Goal: Task Accomplishment & Management: Manage account settings

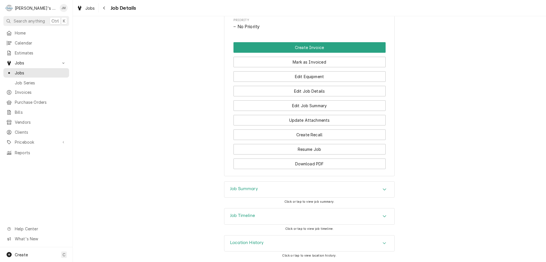
scroll to position [296, 0]
click at [244, 188] on h3 "Job Summary" at bounding box center [244, 188] width 28 height 5
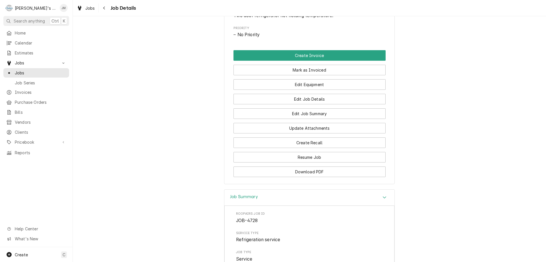
scroll to position [268, 0]
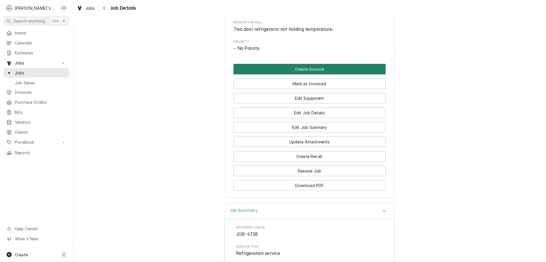
click at [318, 74] on button "Create Invoice" at bounding box center [310, 69] width 152 height 11
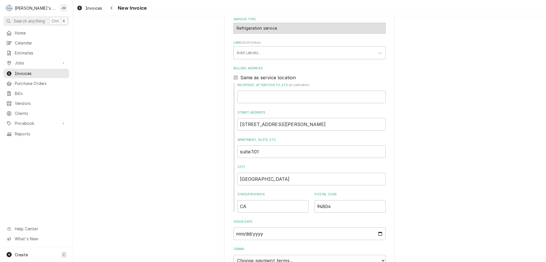
scroll to position [228, 0]
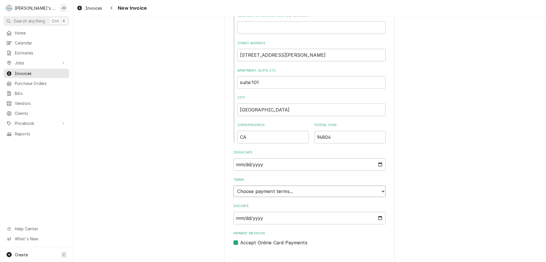
click at [309, 191] on select "Choose payment terms... Same Day Net 7 Net 14 Net 21 Net 30 Net 45 Net 60 Net 90" at bounding box center [310, 190] width 152 height 11
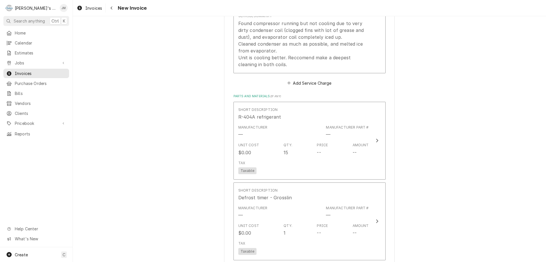
scroll to position [569, 0]
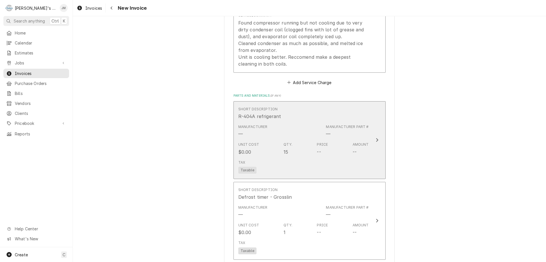
click at [376, 139] on icon "Update Line Item" at bounding box center [377, 139] width 3 height 5
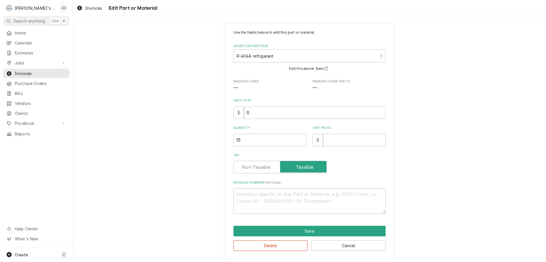
scroll to position [6, 0]
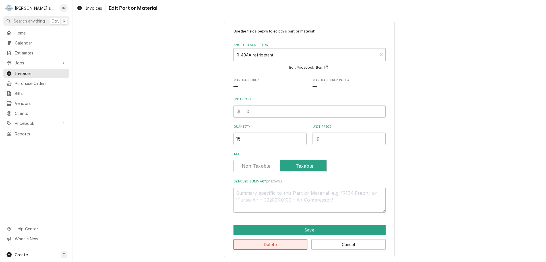
click at [264, 244] on button "Delete" at bounding box center [271, 244] width 74 height 11
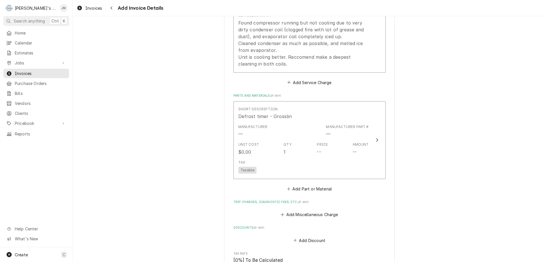
scroll to position [562, 0]
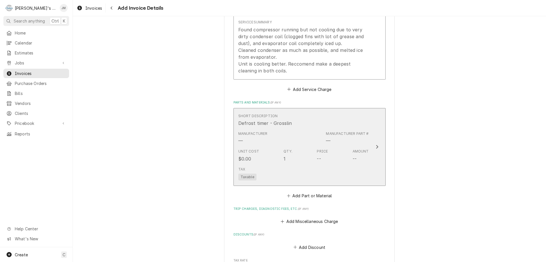
click at [377, 146] on div "Update Line Item" at bounding box center [377, 146] width 7 height 7
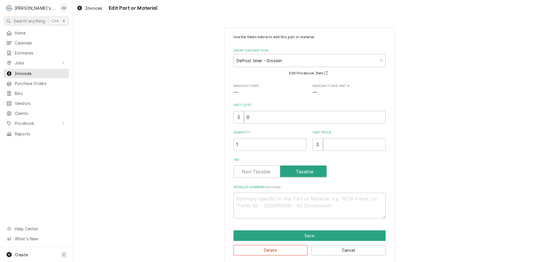
scroll to position [6, 0]
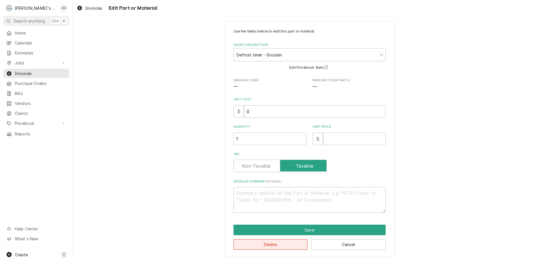
click at [274, 241] on button "Delete" at bounding box center [271, 244] width 74 height 11
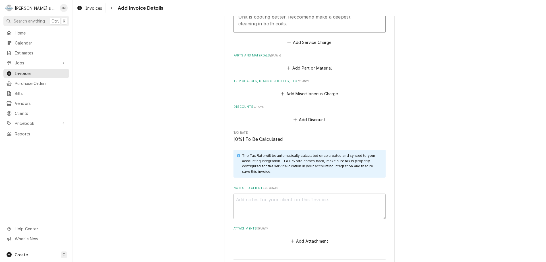
scroll to position [612, 0]
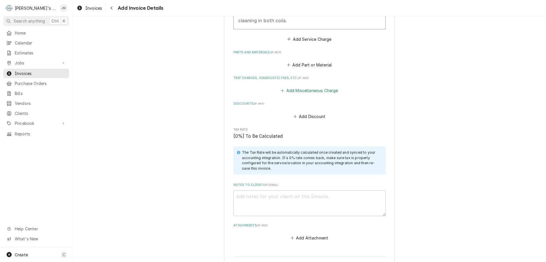
click at [326, 91] on button "Add Miscellaneous Charge" at bounding box center [309, 91] width 59 height 8
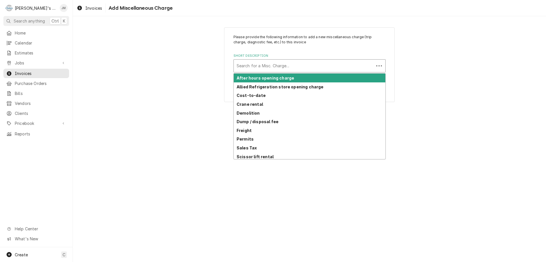
click at [313, 68] on div "Short Description" at bounding box center [304, 66] width 135 height 10
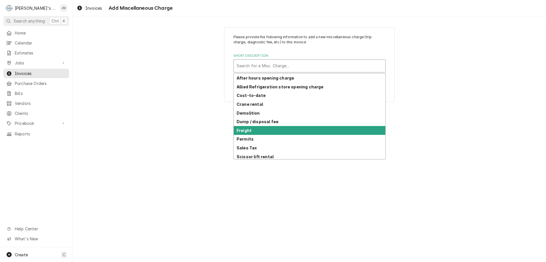
scroll to position [28, 0]
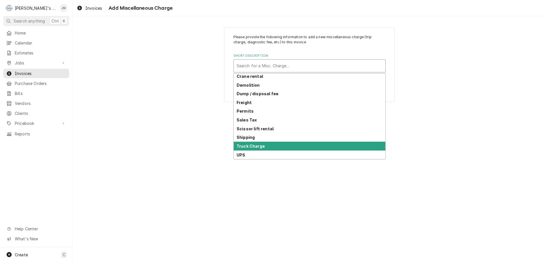
click at [317, 143] on div "Truck Charge" at bounding box center [310, 145] width 152 height 9
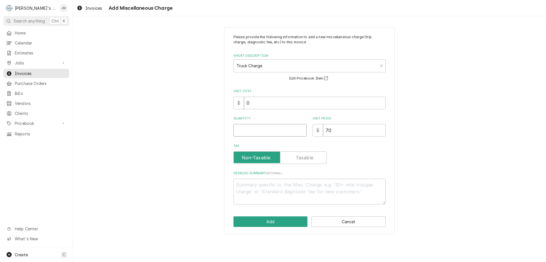
click at [283, 132] on input "Quantity" at bounding box center [270, 130] width 73 height 13
type textarea "x"
type input "1"
click at [263, 220] on button "Add" at bounding box center [271, 221] width 74 height 11
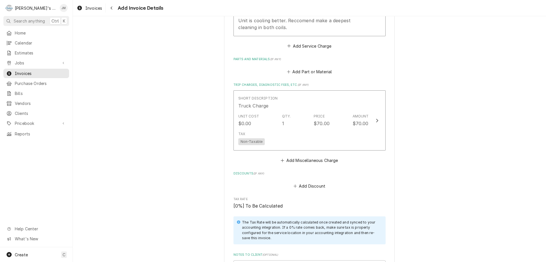
scroll to position [775, 0]
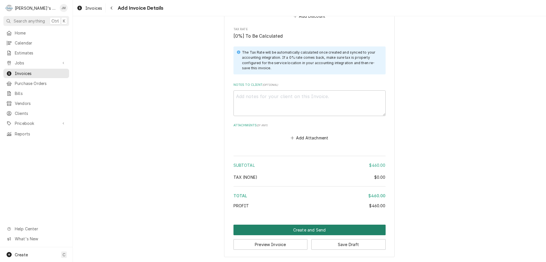
click at [312, 227] on button "Create and Send" at bounding box center [310, 229] width 152 height 11
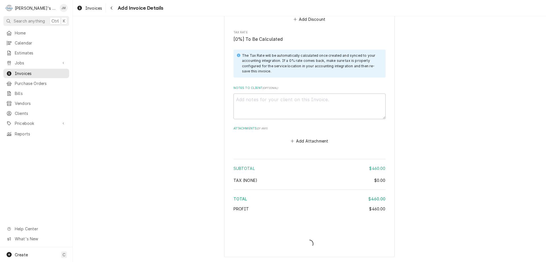
scroll to position [772, 0]
type textarea "x"
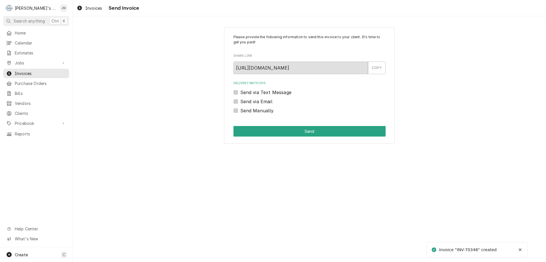
click at [262, 100] on label "Send via Email" at bounding box center [257, 101] width 32 height 7
click at [262, 100] on input "Send via Email" at bounding box center [317, 104] width 152 height 13
checkbox input "true"
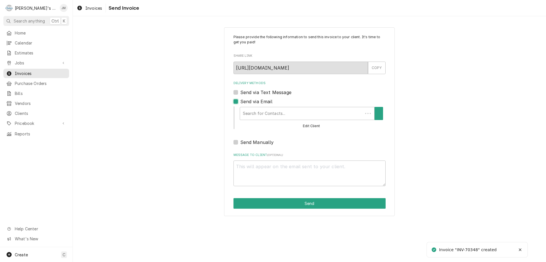
type textarea "x"
click at [266, 113] on div "Delivery Methods" at bounding box center [305, 113] width 129 height 10
click at [241, 101] on label "Send via Email" at bounding box center [257, 101] width 32 height 7
click at [241, 101] on input "Send via Email" at bounding box center [317, 104] width 152 height 13
checkbox input "false"
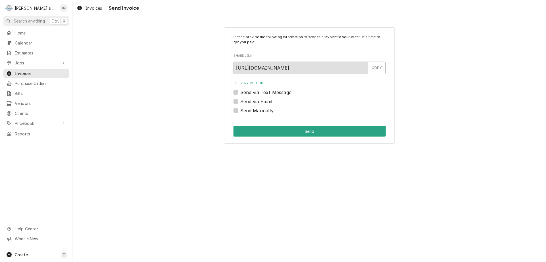
click at [257, 110] on label "Send Manually" at bounding box center [258, 110] width 34 height 7
click at [257, 110] on input "Send Manually" at bounding box center [317, 113] width 152 height 13
checkbox input "true"
click at [310, 129] on button "Send" at bounding box center [310, 131] width 152 height 11
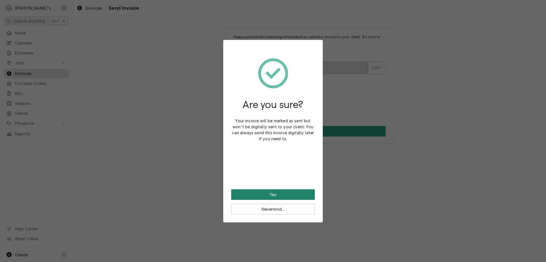
click at [279, 192] on button "Yes" at bounding box center [273, 194] width 84 height 11
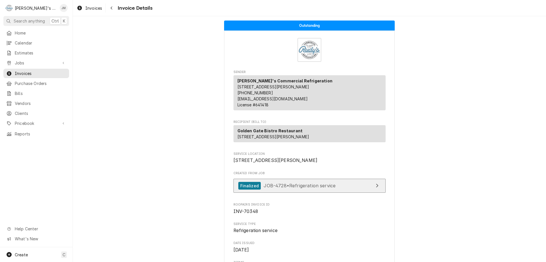
click at [246, 189] on div "Finalized" at bounding box center [250, 186] width 22 height 8
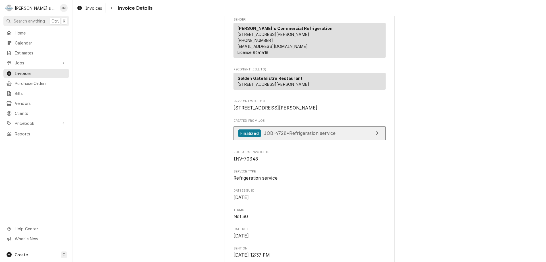
scroll to position [57, 0]
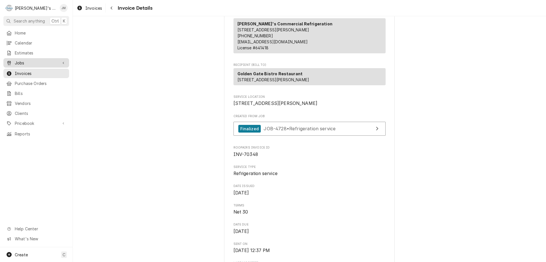
click at [20, 60] on span "Jobs" at bounding box center [36, 63] width 43 height 6
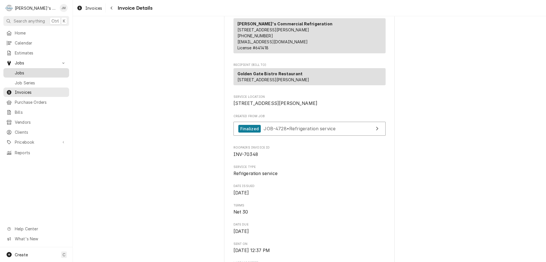
click at [29, 70] on span "Jobs" at bounding box center [41, 73] width 52 height 6
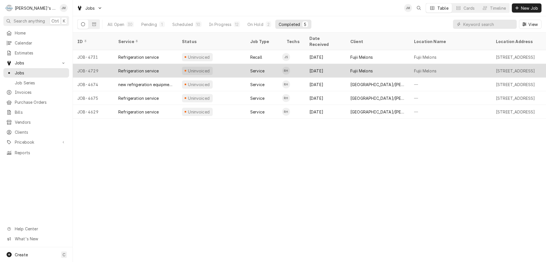
click at [367, 68] on div "Fujii Melons" at bounding box center [362, 71] width 22 height 6
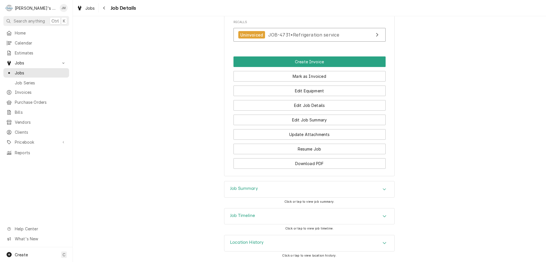
scroll to position [374, 0]
click at [250, 186] on h3 "Job Summary" at bounding box center [244, 188] width 28 height 5
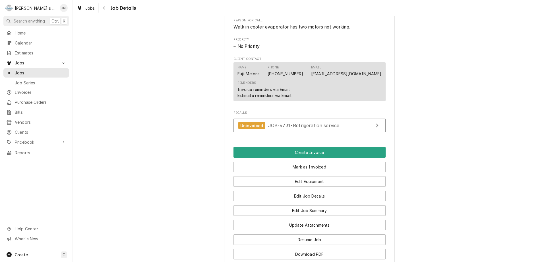
scroll to position [304, 0]
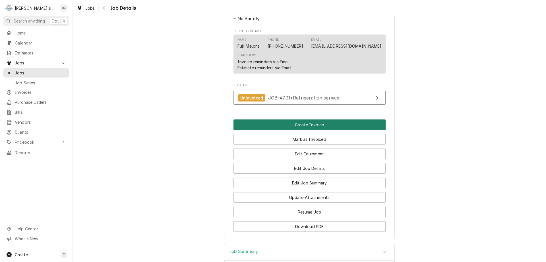
click at [307, 129] on button "Create Invoice" at bounding box center [310, 124] width 152 height 11
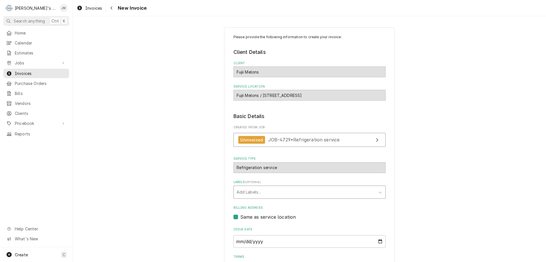
scroll to position [85, 0]
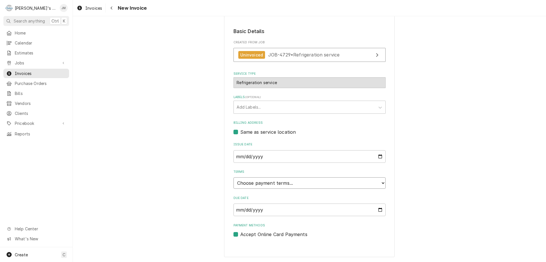
click at [310, 182] on select "Choose payment terms... Same Day Net 7 Net 14 Net 21 Net 30 Net 45 Net 60 Net 90" at bounding box center [310, 182] width 152 height 11
click at [368, 212] on input "2025-10-25" at bounding box center [310, 209] width 152 height 13
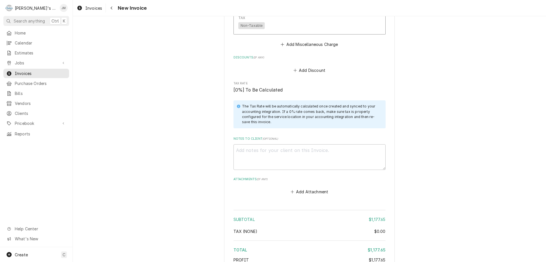
scroll to position [765, 0]
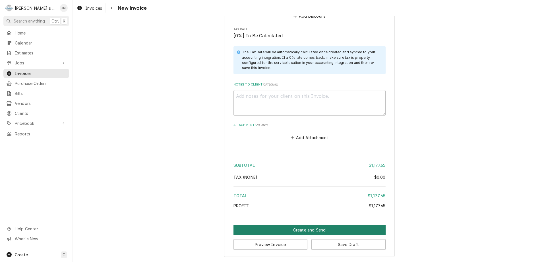
click at [311, 228] on button "Create and Send" at bounding box center [310, 229] width 152 height 11
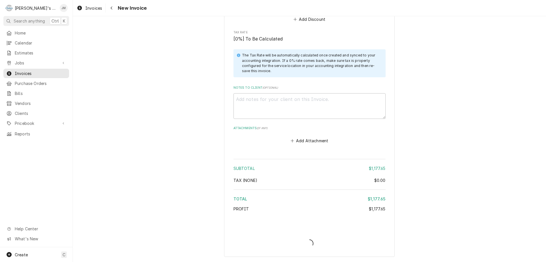
type textarea "x"
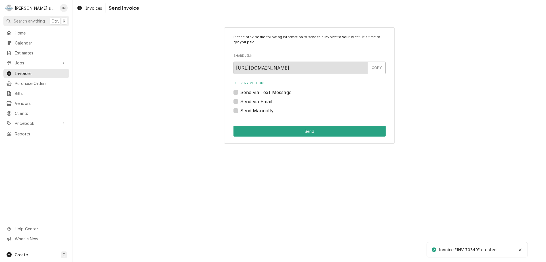
click at [264, 112] on label "Send Manually" at bounding box center [258, 110] width 34 height 7
click at [264, 112] on input "Send Manually" at bounding box center [317, 113] width 152 height 13
checkbox input "true"
click at [297, 135] on button "Send" at bounding box center [310, 131] width 152 height 11
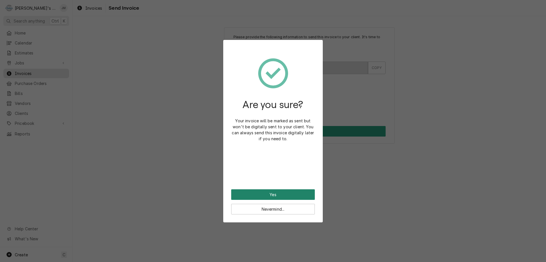
click at [272, 195] on button "Yes" at bounding box center [273, 194] width 84 height 11
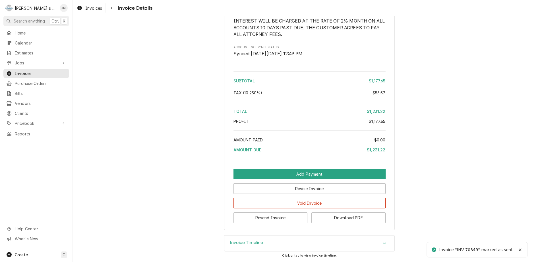
scroll to position [778, 0]
click at [277, 217] on button "Resend Invoice" at bounding box center [271, 217] width 74 height 11
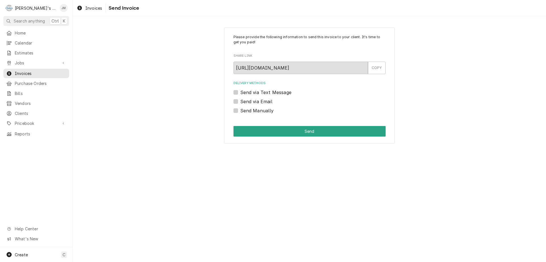
click at [256, 100] on label "Send via Email" at bounding box center [257, 101] width 32 height 7
click at [256, 100] on input "Send via Email" at bounding box center [317, 104] width 152 height 13
checkbox input "true"
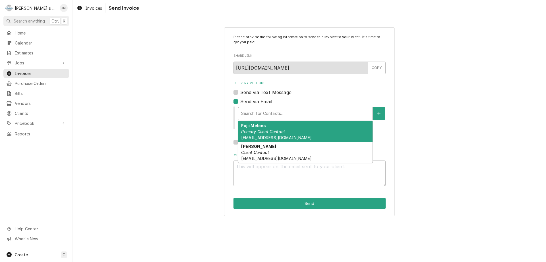
click at [258, 109] on div "Delivery Methods" at bounding box center [305, 113] width 129 height 10
click at [253, 135] on span "[EMAIL_ADDRESS][DOMAIN_NAME]" at bounding box center [276, 137] width 70 height 5
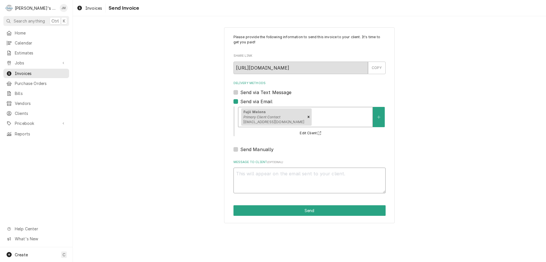
click at [262, 183] on textarea "Message to Client ( optional )" at bounding box center [310, 180] width 152 height 26
type textarea "x"
type textarea "T"
type textarea "x"
type textarea "Th"
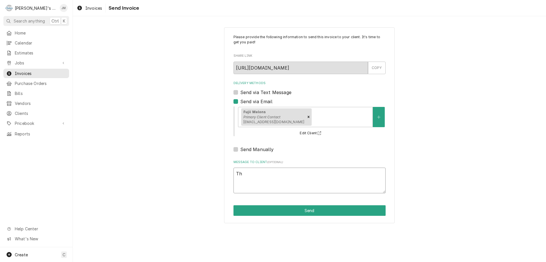
type textarea "x"
type textarea "Tha"
type textarea "x"
type textarea "Than"
type textarea "x"
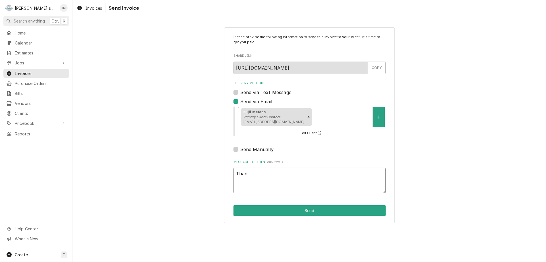
type textarea "Thank"
type textarea "x"
type textarea "Thank"
type textarea "x"
type textarea "Thank y"
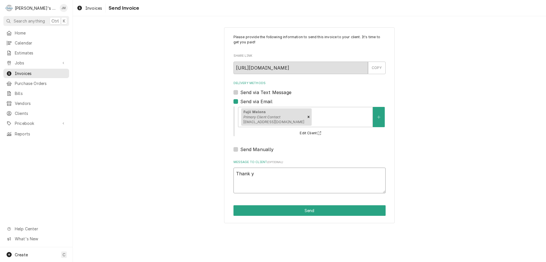
type textarea "x"
type textarea "Thank you"
type textarea "x"
type textarea "Thank you"
type textarea "x"
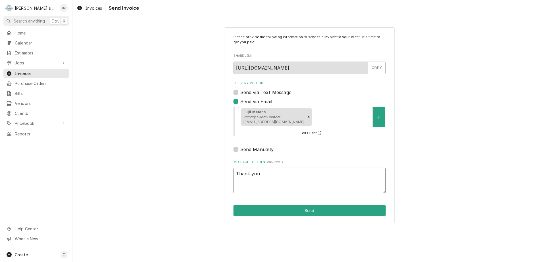
type textarea "Thank you f"
type textarea "x"
type textarea "Thank you fo"
type textarea "x"
type textarea "Thank you for"
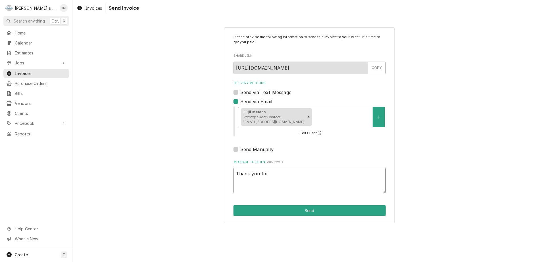
type textarea "x"
type textarea "Thank you for"
type textarea "x"
type textarea "Thank you for y"
type textarea "x"
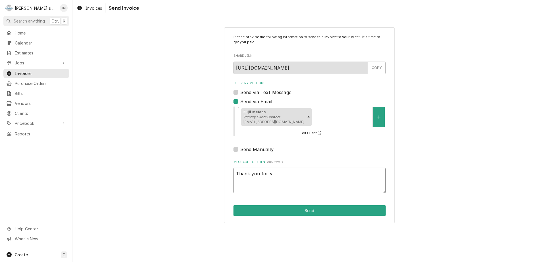
type textarea "Thank you for yo"
type textarea "x"
type textarea "Thank you for you"
type textarea "x"
type textarea "Thank you for your"
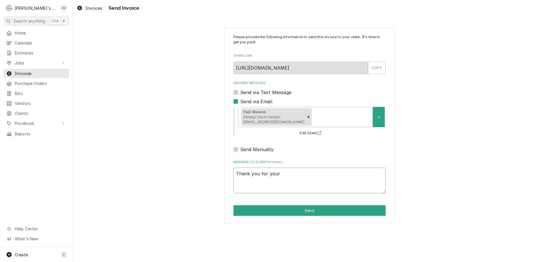
type textarea "x"
type textarea "Thank you for your"
type textarea "x"
type textarea "Thank you for your b"
type textarea "x"
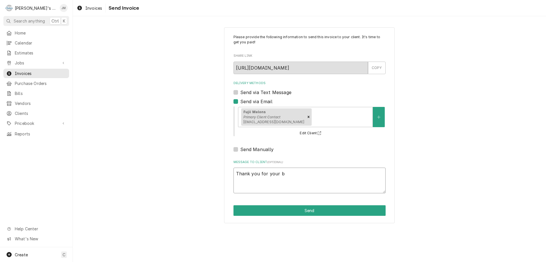
type textarea "Thank you for your bu"
type textarea "x"
type textarea "Thank you for your bus"
type textarea "x"
type textarea "Thank you for your busi"
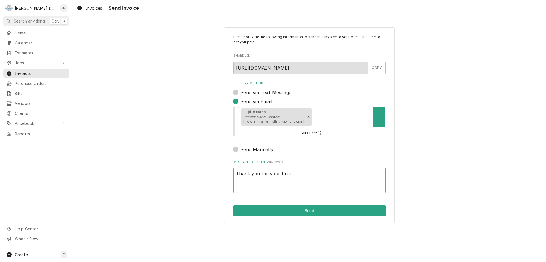
type textarea "x"
type textarea "Thank you for your busin"
type textarea "x"
type textarea "Thank you for your busine"
type textarea "x"
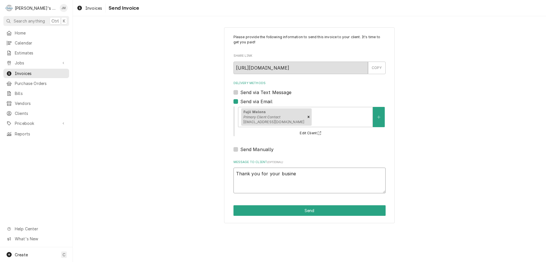
type textarea "Thank you for your busines"
type textarea "x"
type textarea "Thank you for your business"
type textarea "x"
type textarea "Thank you for your business."
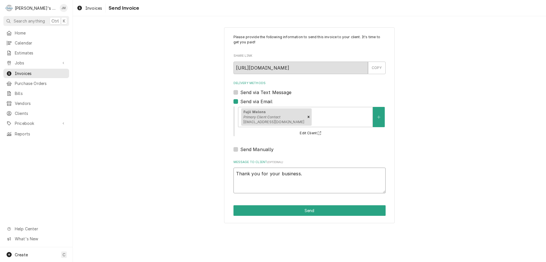
type textarea "x"
type textarea "Thank you for your business."
click at [302, 208] on button "Send" at bounding box center [310, 210] width 152 height 11
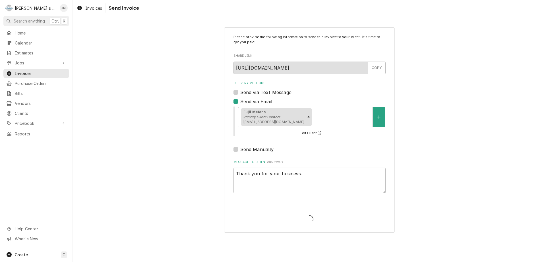
type textarea "x"
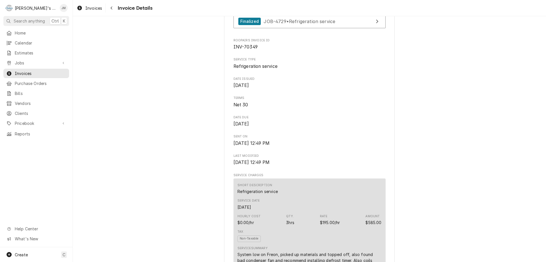
scroll to position [778, 0]
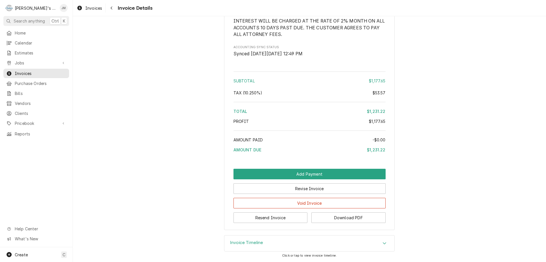
click at [255, 236] on div "Invoice Timeline" at bounding box center [310, 243] width 170 height 16
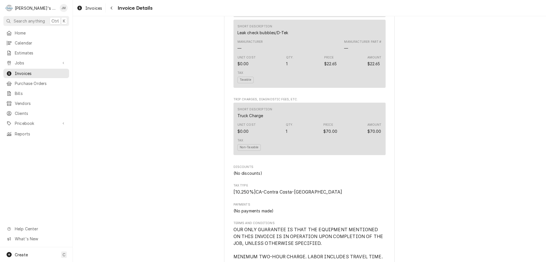
scroll to position [508, 0]
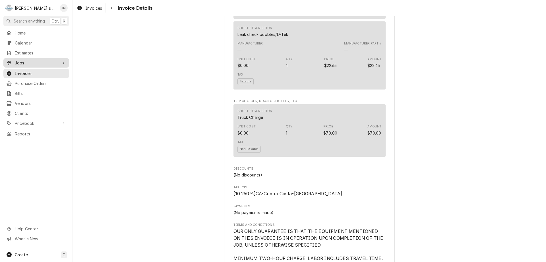
click at [17, 61] on span "Jobs" at bounding box center [36, 63] width 43 height 6
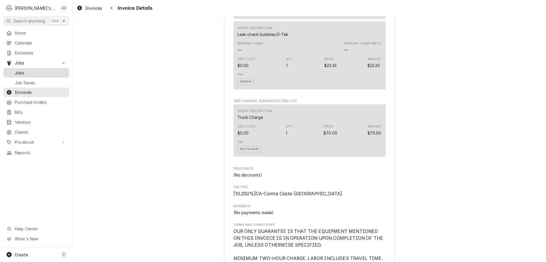
click at [19, 70] on span "Jobs" at bounding box center [41, 73] width 52 height 6
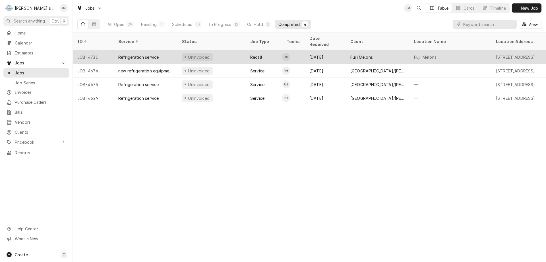
click at [369, 54] on div "Fujii Melons" at bounding box center [362, 57] width 22 height 6
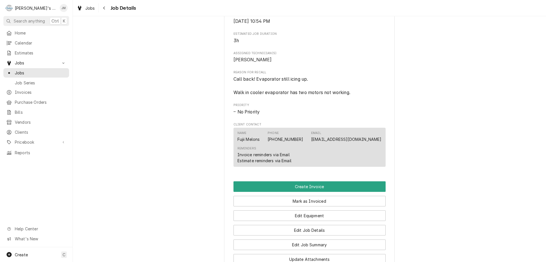
scroll to position [402, 0]
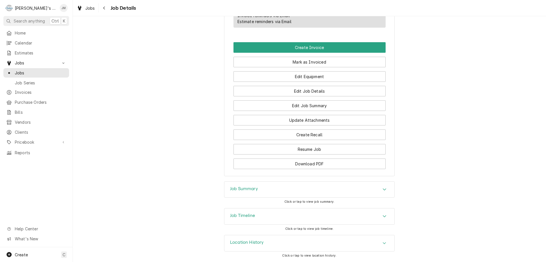
click at [246, 186] on h3 "Job Summary" at bounding box center [244, 188] width 28 height 5
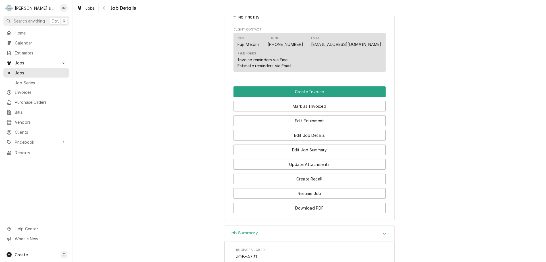
scroll to position [345, 0]
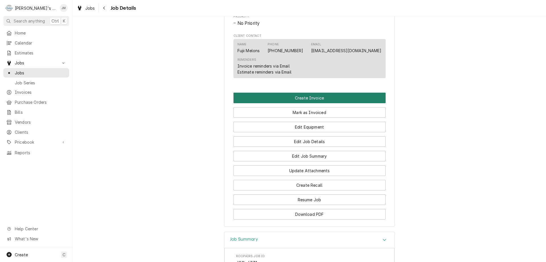
click at [303, 103] on button "Create Invoice" at bounding box center [310, 98] width 152 height 11
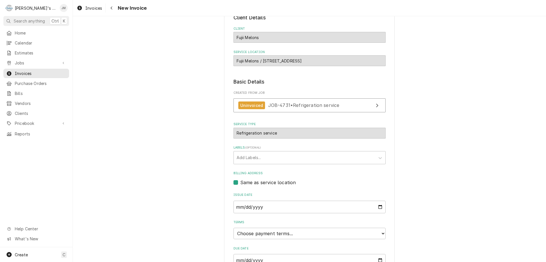
scroll to position [85, 0]
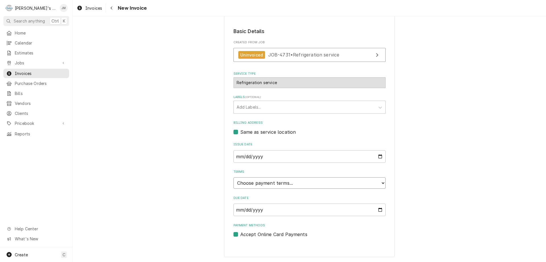
click at [283, 184] on select "Choose payment terms... Same Day Net 7 Net 14 Net 21 Net 30 Net 45 Net 60 Net 90" at bounding box center [310, 182] width 152 height 11
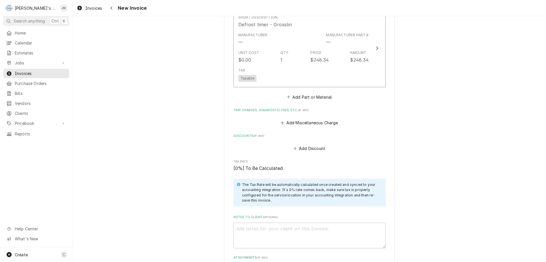
scroll to position [512, 0]
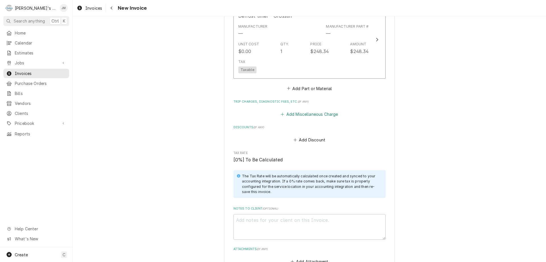
click at [312, 114] on button "Add Miscellaneous Charge" at bounding box center [309, 114] width 59 height 8
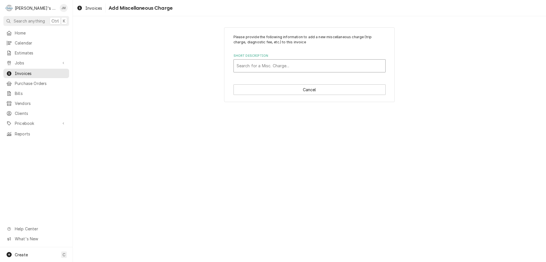
click at [295, 64] on div "Short Description" at bounding box center [310, 66] width 146 height 10
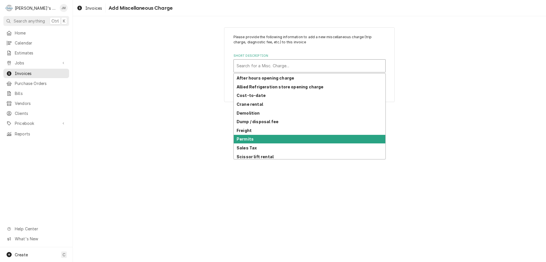
scroll to position [28, 0]
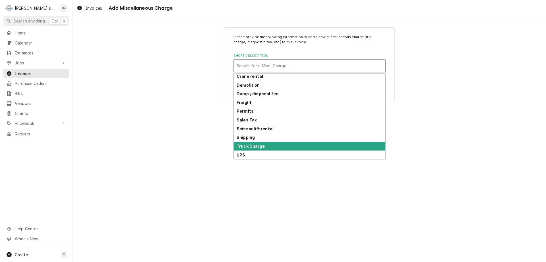
click at [265, 142] on div "Truck Charge" at bounding box center [310, 145] width 152 height 9
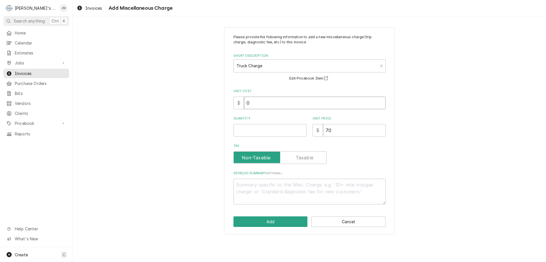
click at [272, 105] on input "0" at bounding box center [315, 102] width 142 height 13
click at [273, 124] on input "Quantity" at bounding box center [270, 130] width 73 height 13
type textarea "x"
type input "1"
click at [266, 220] on button "Add" at bounding box center [271, 221] width 74 height 11
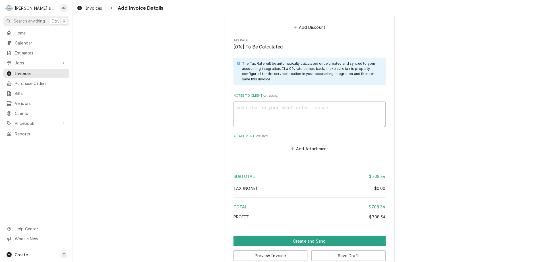
scroll to position [698, 0]
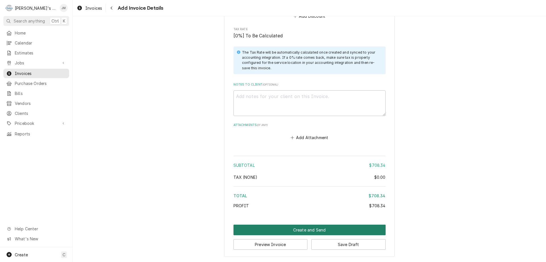
click at [313, 231] on button "Create and Send" at bounding box center [310, 229] width 152 height 11
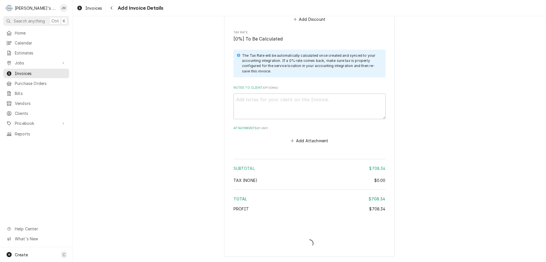
scroll to position [695, 0]
type textarea "x"
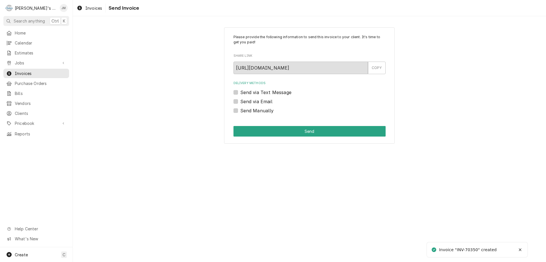
click at [267, 110] on label "Send Manually" at bounding box center [258, 110] width 34 height 7
click at [267, 110] on input "Send Manually" at bounding box center [317, 113] width 152 height 13
checkbox input "true"
click at [304, 131] on button "Send" at bounding box center [310, 131] width 152 height 11
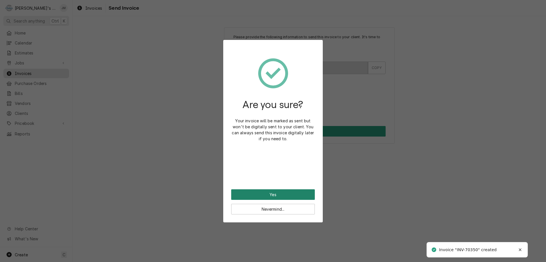
click at [272, 194] on button "Yes" at bounding box center [273, 194] width 84 height 11
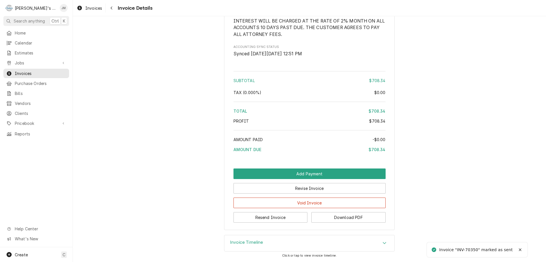
scroll to position [725, 0]
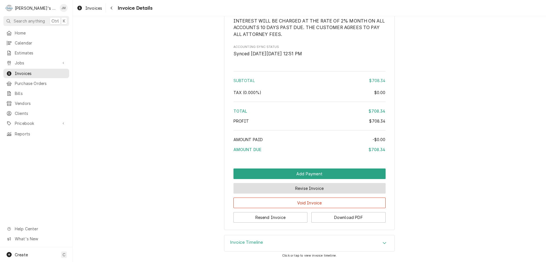
click at [290, 190] on button "Revise Invoice" at bounding box center [310, 188] width 152 height 11
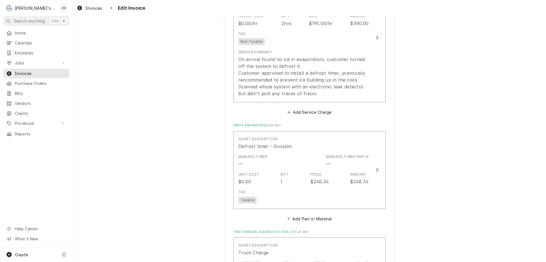
scroll to position [710, 0]
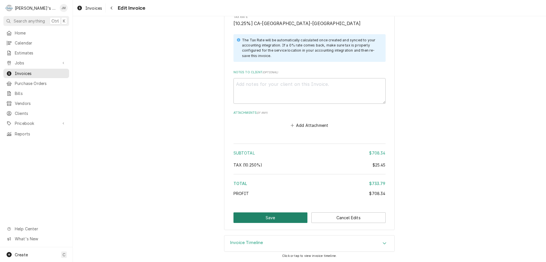
click at [273, 218] on button "Save" at bounding box center [271, 217] width 74 height 11
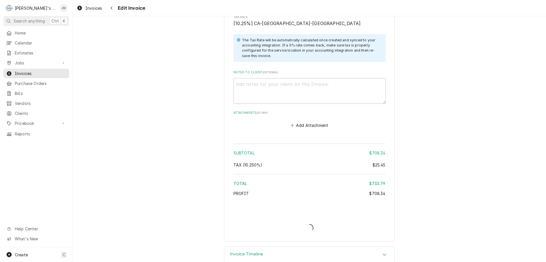
type textarea "x"
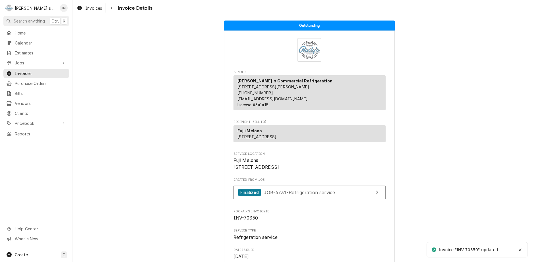
scroll to position [725, 0]
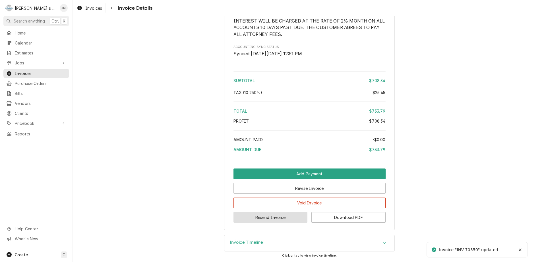
click at [256, 215] on button "Resend Invoice" at bounding box center [271, 217] width 74 height 11
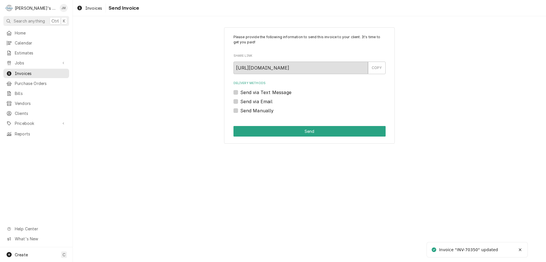
click at [261, 103] on label "Send via Email" at bounding box center [257, 101] width 32 height 7
click at [261, 103] on input "Send via Email" at bounding box center [317, 104] width 152 height 13
checkbox input "true"
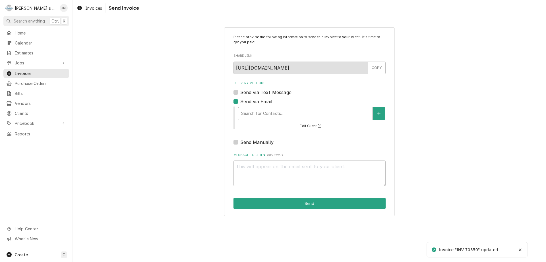
click at [260, 117] on div "Delivery Methods" at bounding box center [305, 113] width 129 height 10
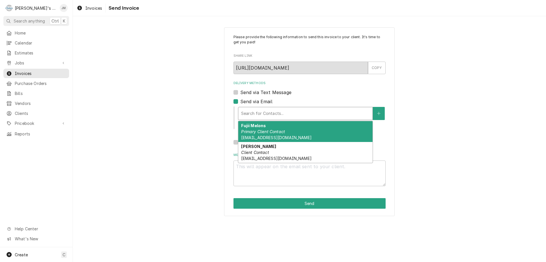
click at [259, 132] on em "Primary Client Contact" at bounding box center [263, 131] width 44 height 5
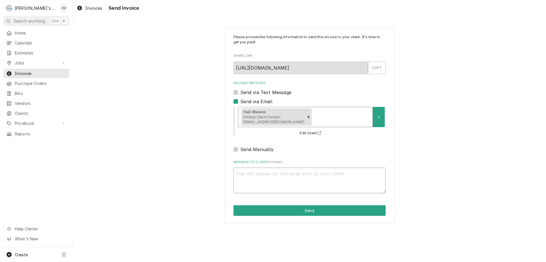
click at [264, 178] on textarea "Message to Client ( optional )" at bounding box center [310, 180] width 152 height 26
type textarea "x"
type textarea "T"
type textarea "x"
type textarea "Th"
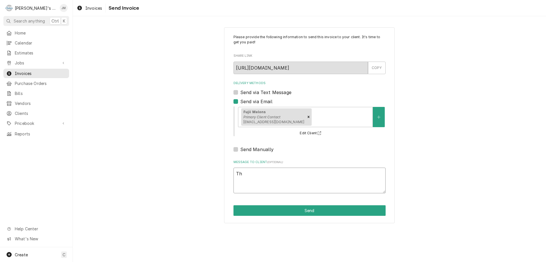
type textarea "x"
type textarea "Tha"
type textarea "x"
type textarea "Than"
type textarea "x"
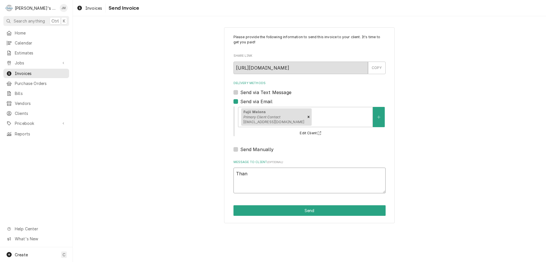
type textarea "Thank"
type textarea "x"
type textarea "Thank"
type textarea "x"
type textarea "Thank y"
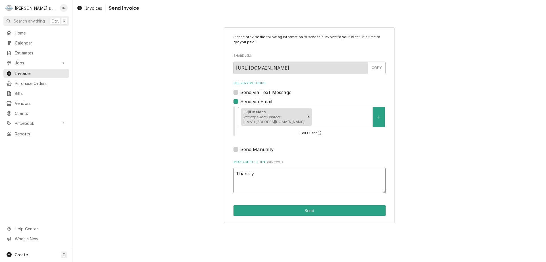
type textarea "x"
type textarea "Thank yo"
type textarea "x"
type textarea "Thank you"
type textarea "x"
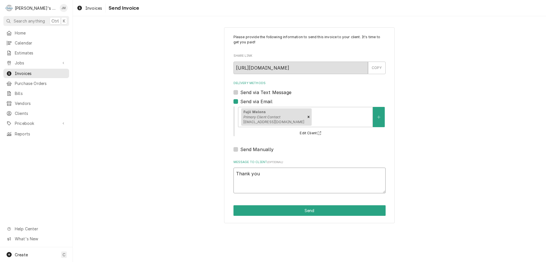
type textarea "Thank you"
type textarea "x"
type textarea "Thank you f"
type textarea "x"
type textarea "Thank you fo"
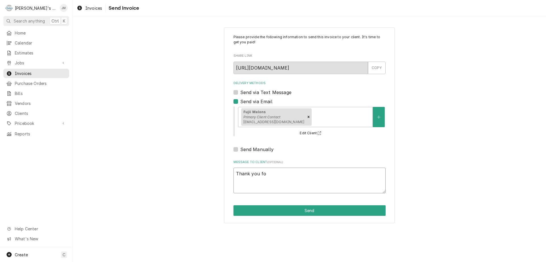
type textarea "x"
type textarea "Thank you for"
type textarea "x"
type textarea "Thank you for"
type textarea "x"
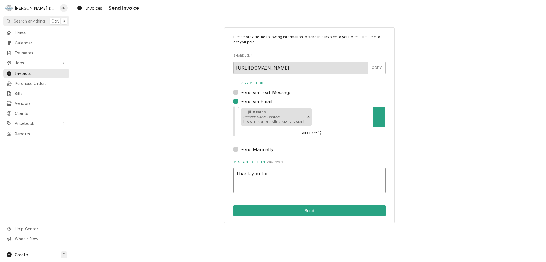
type textarea "Thank you for y"
type textarea "x"
type textarea "Thank you for yo"
type textarea "x"
type textarea "Thank you for you"
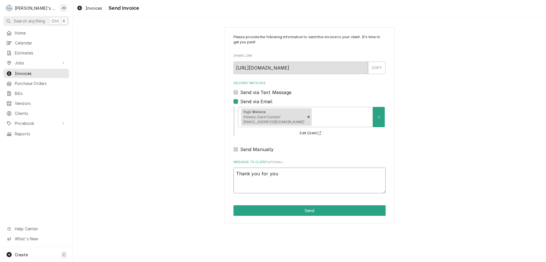
type textarea "x"
type textarea "Thank you for your"
type textarea "x"
type textarea "Thank you for your"
type textarea "x"
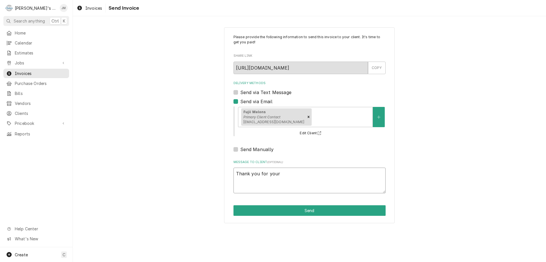
type textarea "Thank you for your b"
type textarea "x"
type textarea "Thank you for your bu"
type textarea "x"
type textarea "Thank you for your bus"
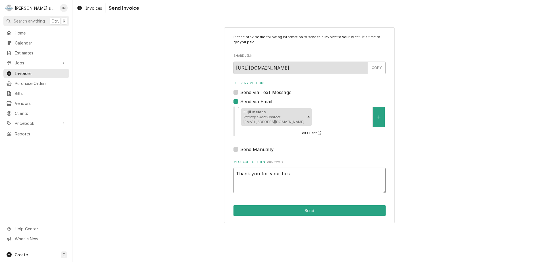
type textarea "x"
type textarea "Thank you for your busi"
type textarea "x"
type textarea "Thank you for your busin"
type textarea "x"
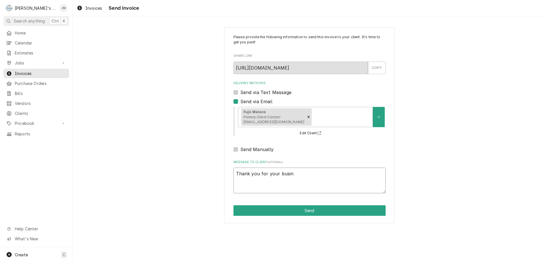
type textarea "Thank you for your busine"
type textarea "x"
type textarea "Thank you for your busines"
type textarea "x"
type textarea "Thank you for your business"
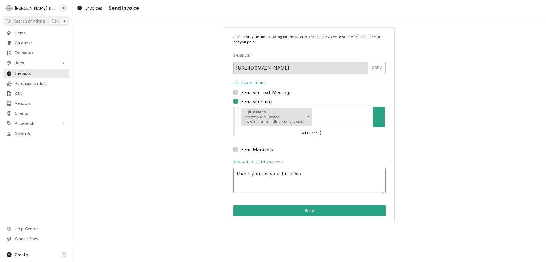
type textarea "x"
type textarea "Thank you for your business,"
type textarea "x"
type textarea "Thank you for your business,"
type textarea "x"
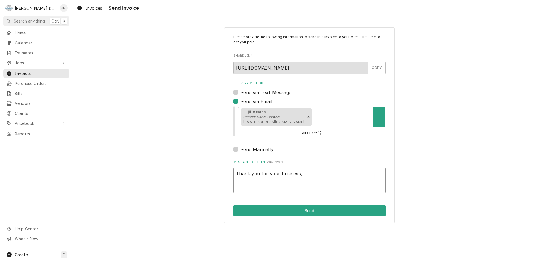
type textarea "Thank you for your business,"
type textarea "x"
type textarea "Thank you for your business"
type textarea "x"
type textarea "Thank you for your business."
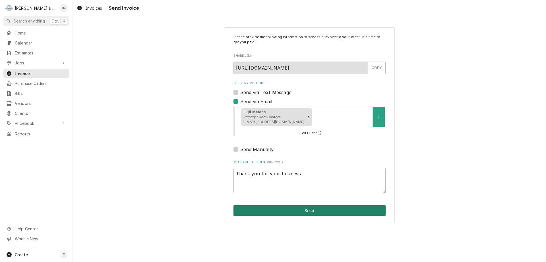
click at [314, 210] on button "Send" at bounding box center [310, 210] width 152 height 11
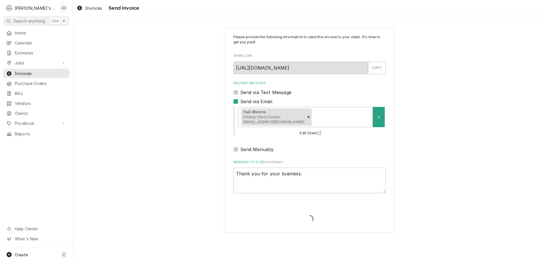
type textarea "x"
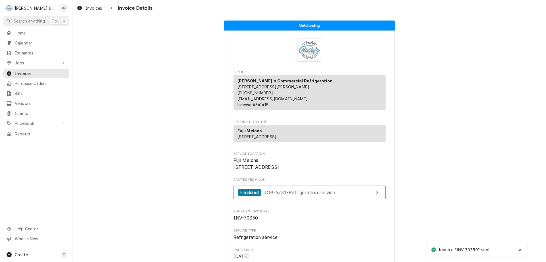
scroll to position [725, 0]
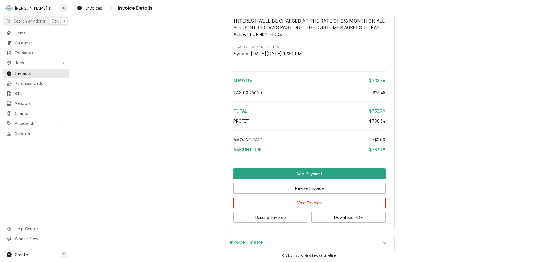
click at [257, 240] on h3 "Invoice Timeline" at bounding box center [246, 241] width 33 height 5
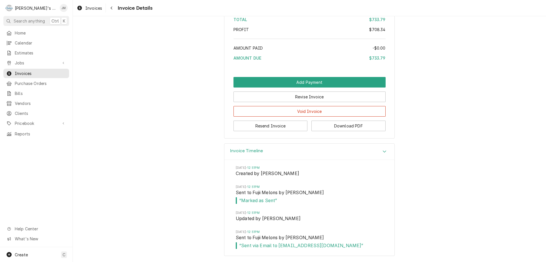
scroll to position [817, 0]
click at [15, 62] on span "Jobs" at bounding box center [36, 63] width 43 height 6
click at [18, 70] on span "Jobs" at bounding box center [41, 73] width 52 height 6
